Goal: Task Accomplishment & Management: Manage account settings

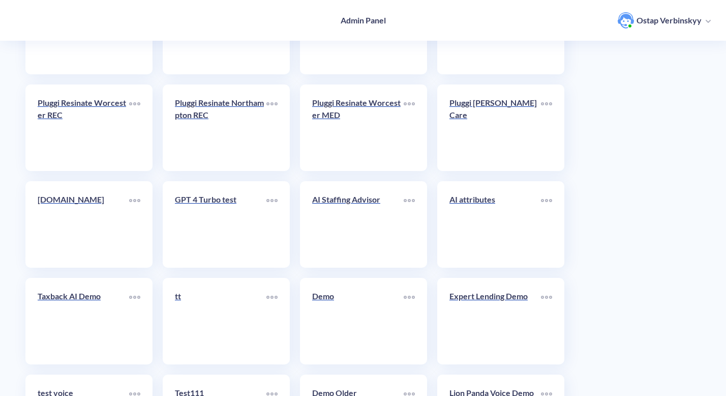
scroll to position [4176, 0]
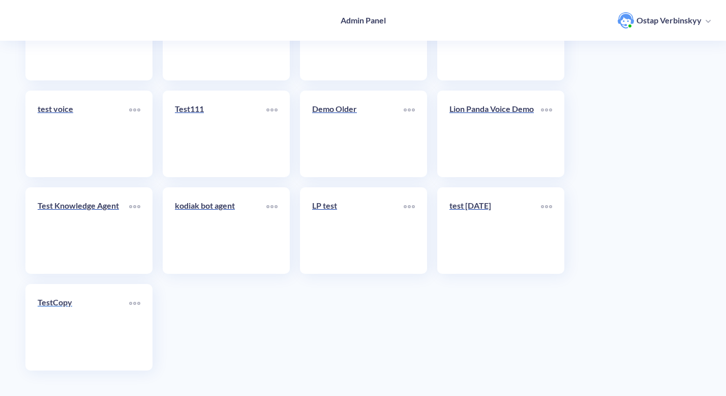
click at [91, 318] on link "TestCopy" at bounding box center [84, 327] width 92 height 62
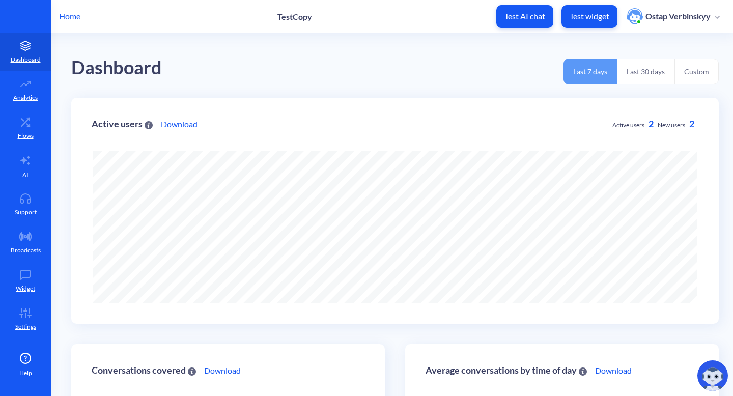
scroll to position [396, 733]
click at [571, 375] on icon at bounding box center [567, 378] width 8 height 8
click at [22, 329] on p "Settings" at bounding box center [25, 326] width 21 height 9
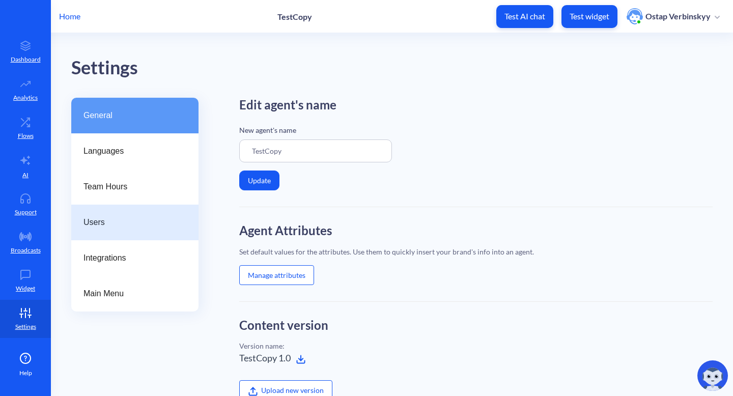
click at [136, 236] on div "Users" at bounding box center [134, 223] width 127 height 36
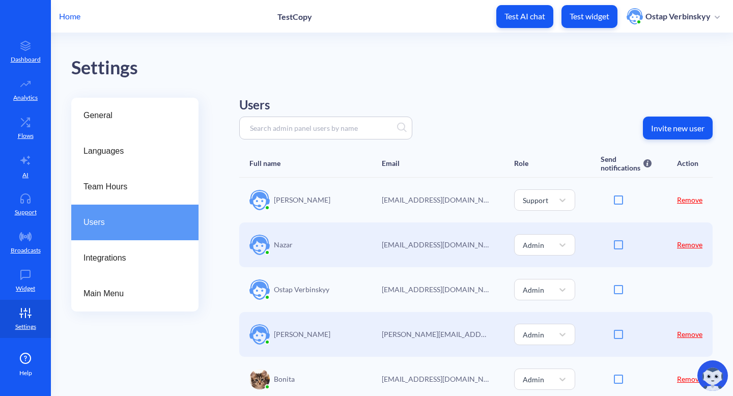
click at [679, 199] on link "Remove" at bounding box center [689, 199] width 25 height 9
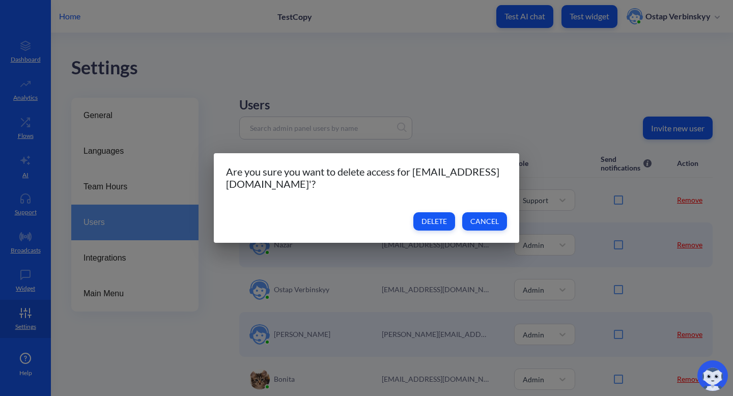
click at [491, 225] on span "Cancel" at bounding box center [484, 221] width 28 height 10
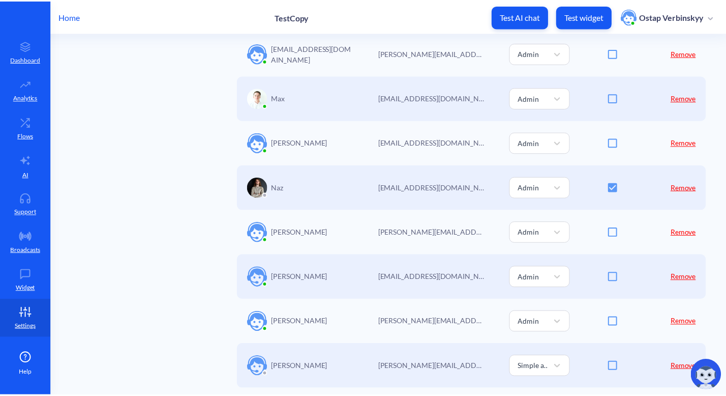
scroll to position [523, 0]
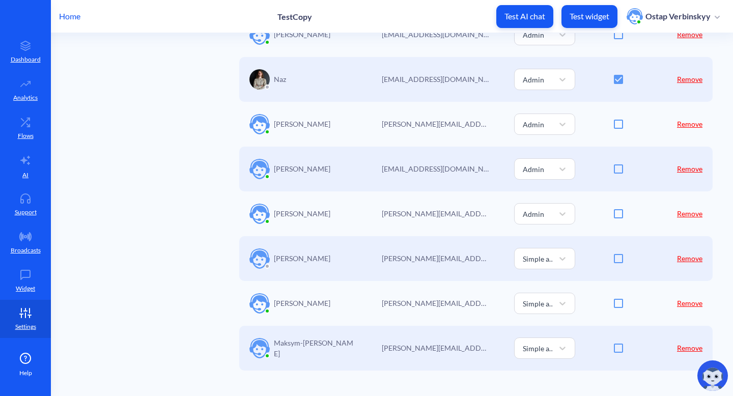
click at [69, 19] on p "Home" at bounding box center [69, 16] width 21 height 12
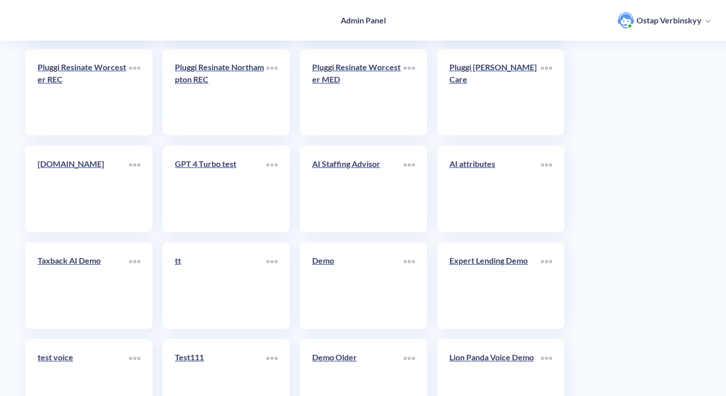
scroll to position [4176, 0]
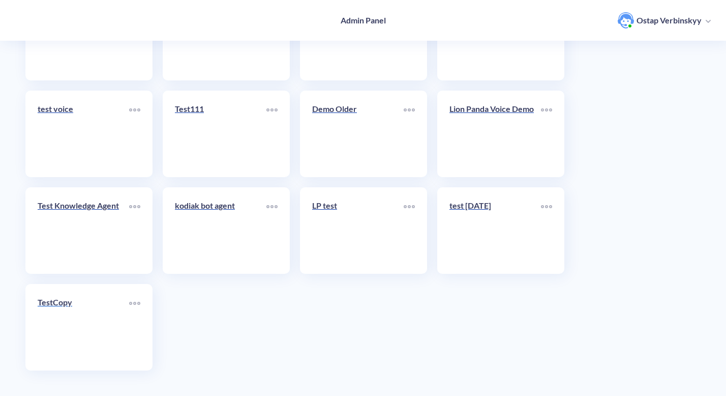
click at [82, 311] on div "TestCopy" at bounding box center [84, 306] width 92 height 20
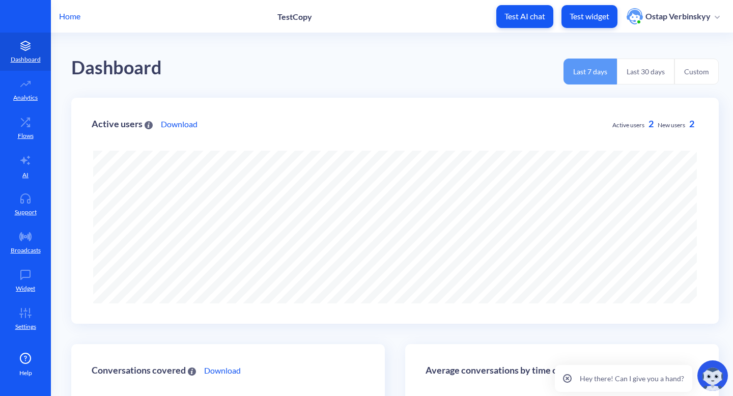
scroll to position [396, 733]
click at [22, 165] on icon at bounding box center [25, 160] width 12 height 12
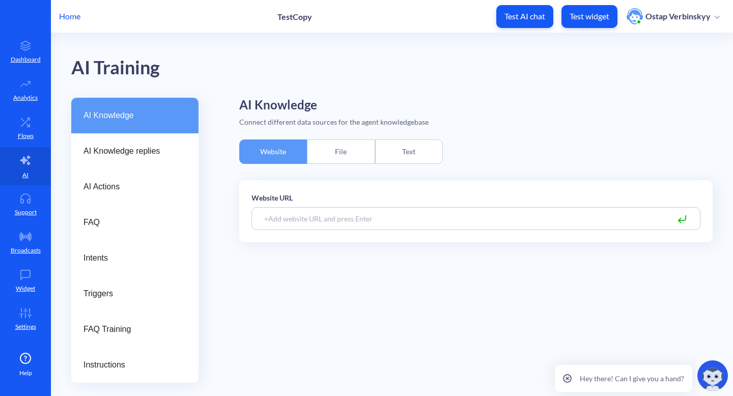
click at [346, 149] on div "File" at bounding box center [341, 151] width 68 height 24
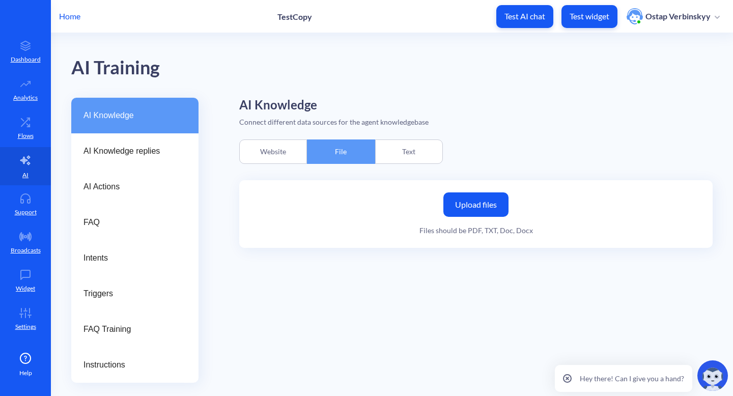
click at [400, 152] on div "Text" at bounding box center [409, 151] width 68 height 24
